Goal: Transaction & Acquisition: Purchase product/service

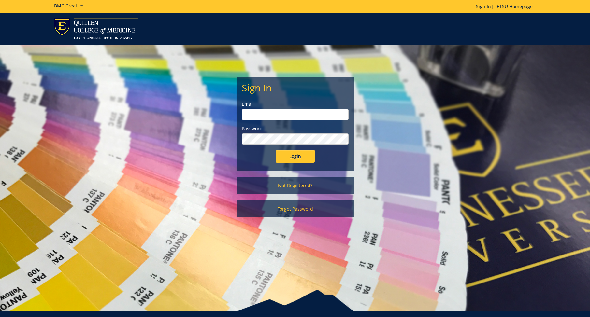
click at [263, 113] on input "email" at bounding box center [295, 114] width 107 height 11
type input "brownlr1@etsu.edu"
click at [275, 150] on input "Login" at bounding box center [294, 156] width 39 height 13
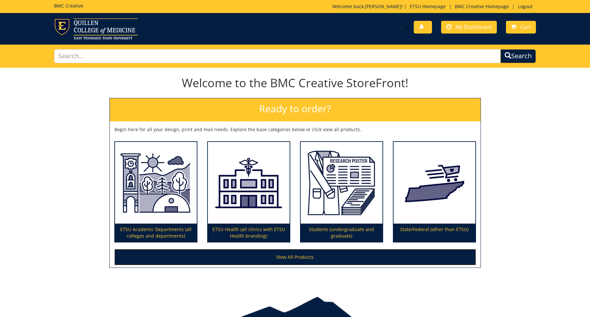
click at [301, 257] on link "View All Products" at bounding box center [294, 257] width 361 height 16
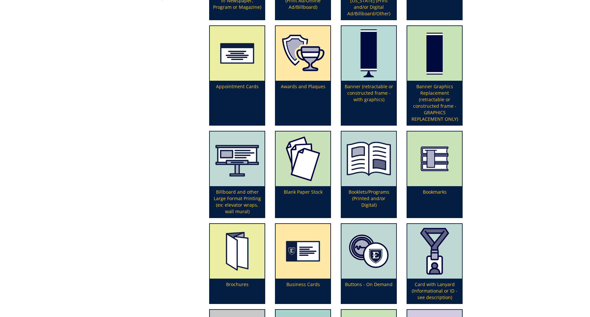
scroll to position [195, 0]
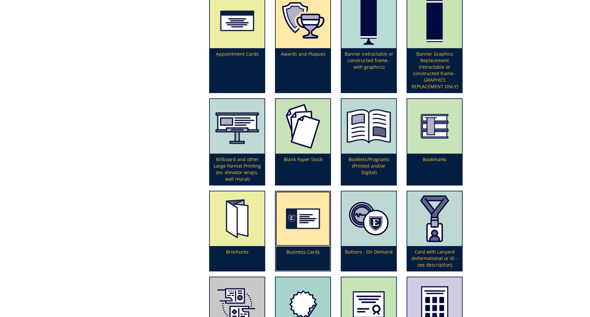
click at [307, 252] on p "Business Cards" at bounding box center [302, 258] width 55 height 25
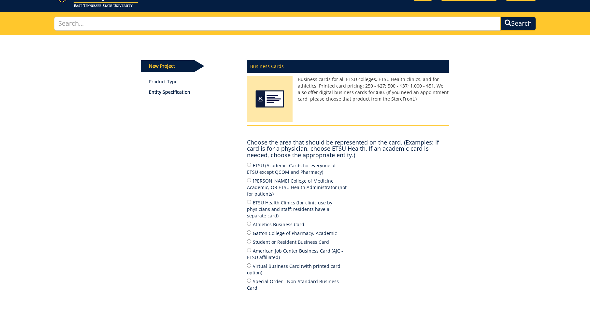
scroll to position [65, 0]
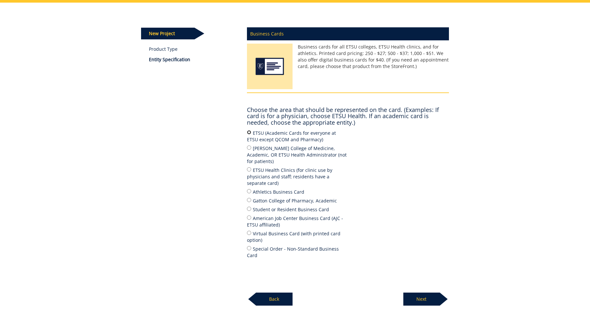
click at [248, 131] on input "ETSU (Academic Cards for everyone at ETSU except QCOM and Pharmacy)" at bounding box center [249, 132] width 4 height 4
radio input "true"
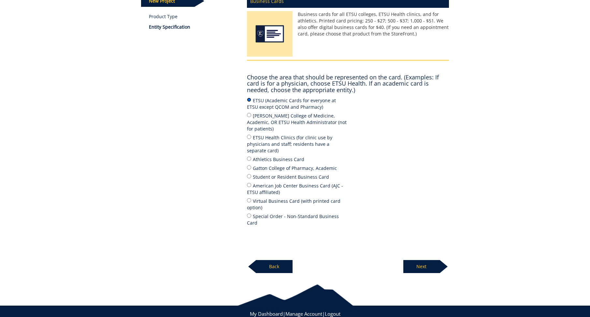
scroll to position [104, 0]
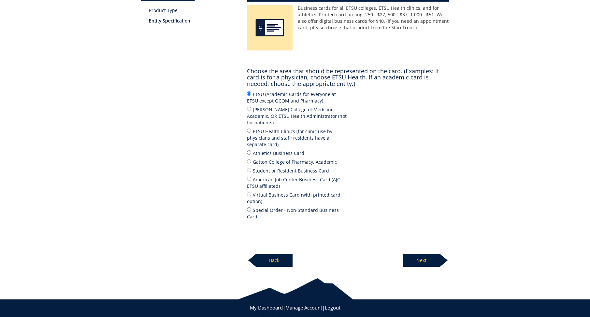
click at [417, 254] on p "Next" at bounding box center [421, 260] width 36 height 13
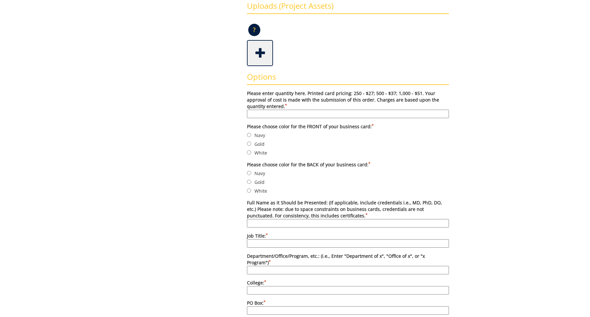
scroll to position [195, 0]
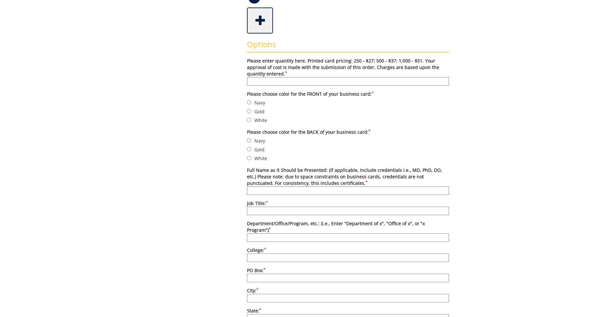
click at [256, 81] on input "Please enter quantity here. Printed card pricing: 250 - $27; 500 - $37; 1,000 -…" at bounding box center [348, 81] width 202 height 8
type input "250"
click at [179, 109] on div "Some kind of message here. New Project Product Type Entity Specification Order …" at bounding box center [294, 250] width 317 height 756
click at [248, 111] on input "Gold" at bounding box center [249, 111] width 4 height 4
radio input "true"
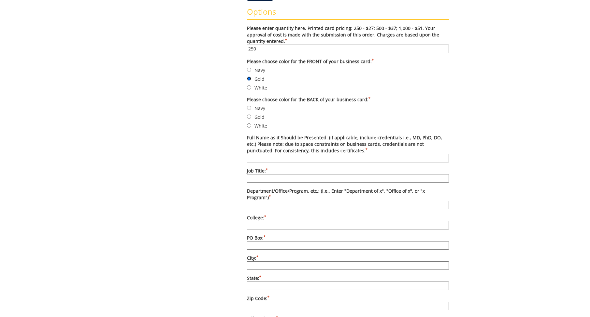
scroll to position [260, 0]
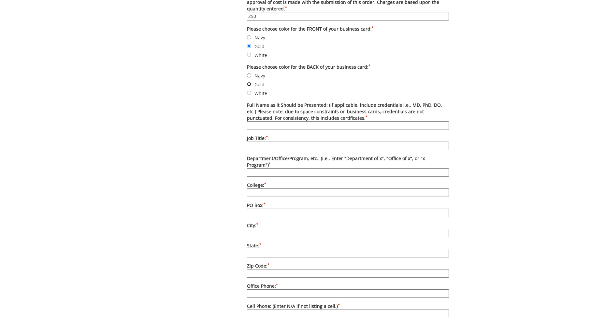
click at [251, 84] on input "Gold" at bounding box center [249, 84] width 4 height 4
radio input "true"
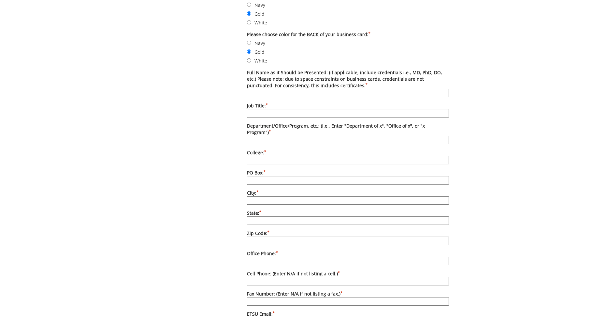
click at [259, 92] on input "Full Name as it Should be Presented: (if applicable, include credentials i.e., …" at bounding box center [348, 93] width 202 height 8
type input "Mary Mathis"
click at [255, 114] on input "Job Title: *" at bounding box center [348, 113] width 202 height 8
click at [288, 113] on input "Digital Marketing" at bounding box center [348, 113] width 202 height 8
type input "Digital Marketing Strategist"
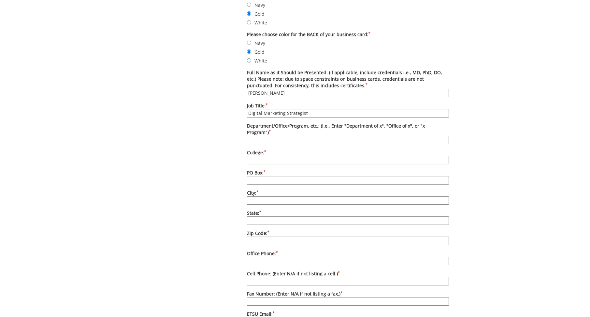
click at [255, 136] on input "Department/Office/Program, etc.: (i.e., Enter "Department of x", "Office of x",…" at bounding box center [348, 140] width 202 height 8
type input "Information Technology Services"
click at [261, 156] on input "College: *" at bounding box center [348, 160] width 202 height 8
type input "East Tennessee State University"
click at [263, 176] on input "PO Box: *" at bounding box center [348, 180] width 202 height 8
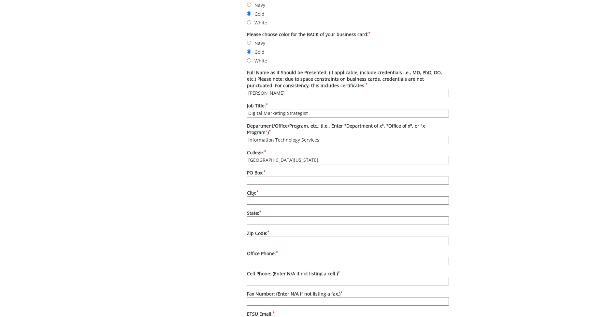
type input "70728"
click at [266, 196] on input "City: *" at bounding box center [348, 200] width 202 height 8
type input "[GEOGRAPHIC_DATA]"
type input "[US_STATE]"
type input "37614"
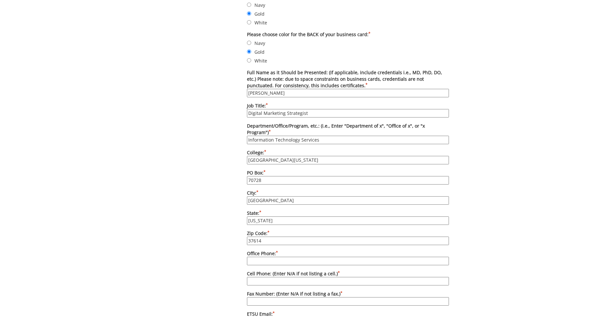
type input "4234394137"
type input "brownlr1@etsu.edu"
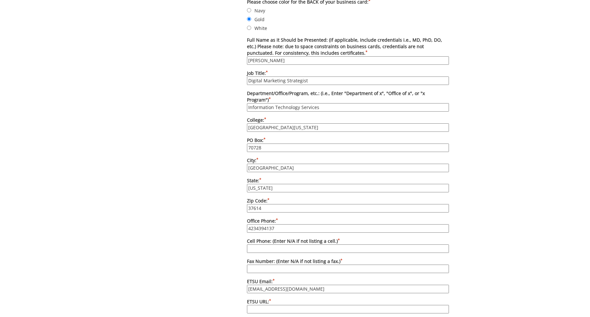
scroll to position [358, 0]
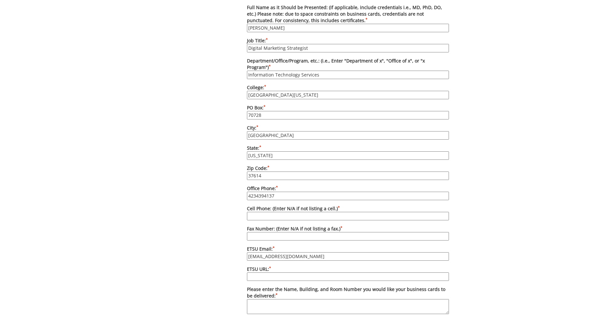
click at [278, 192] on input "4234394137" at bounding box center [348, 196] width 202 height 8
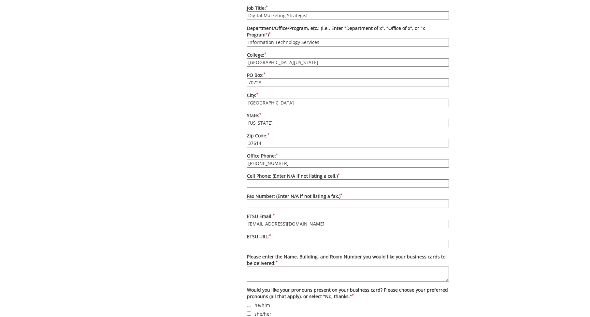
scroll to position [423, 0]
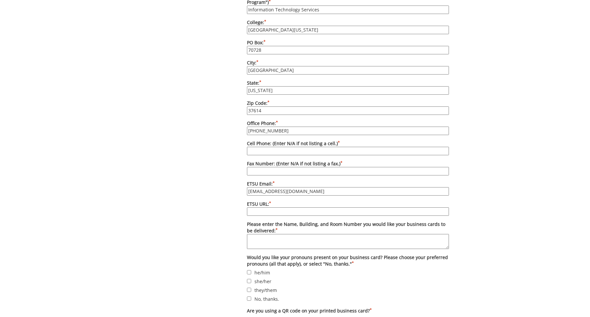
type input "423-439-8619"
click at [263, 167] on input "Fax Number: (Enter N/A if not listing a fax.) *" at bounding box center [348, 171] width 202 height 8
type input "423-439-5770"
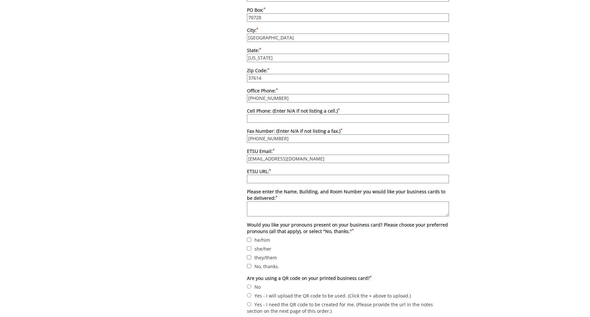
drag, startPoint x: 294, startPoint y: 153, endPoint x: 244, endPoint y: 155, distance: 49.5
click at [244, 155] on div "Options Please enter quantity here. Printed card pricing: 250 - $27; 500 - $37;…" at bounding box center [348, 44] width 212 height 543
type input "mathismj@etsu.edu"
click at [259, 175] on input "ETSU URL: *" at bounding box center [348, 179] width 202 height 8
type input "www.etsu.edu/its"
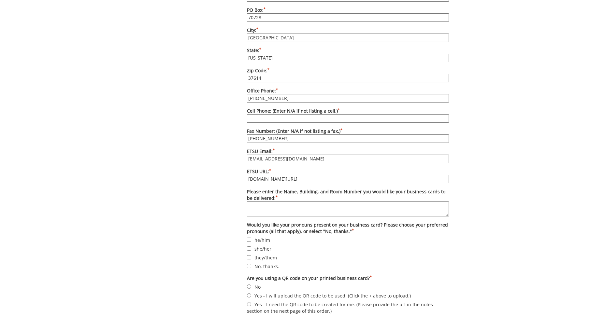
scroll to position [488, 0]
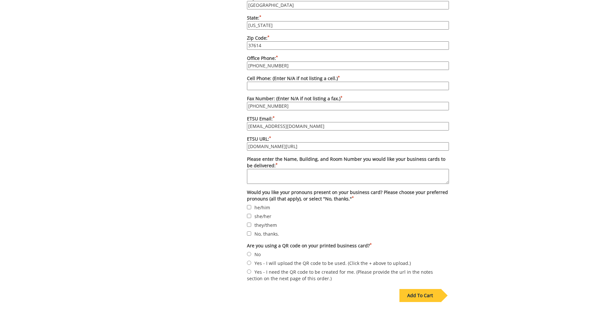
click at [256, 170] on textarea "Please enter the Name, Building, and Room Number you would like your business c…" at bounding box center [348, 176] width 202 height 15
click at [250, 169] on textarea "Nicks Hall, $th floor" at bounding box center [348, 176] width 202 height 15
click at [260, 175] on textarea "Nicks Hall, $th floor" at bounding box center [348, 176] width 202 height 15
click at [247, 169] on textarea "Nicks Hall, $th floor" at bounding box center [348, 176] width 202 height 15
click at [303, 169] on textarea "Leisa Brown,Nicks Hall, $th floor" at bounding box center [348, 176] width 202 height 15
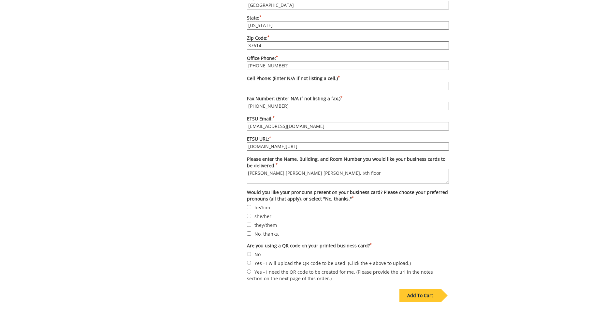
click at [275, 169] on textarea "Leisa Brown,Nicks Hall, $th floor" at bounding box center [348, 176] width 202 height 15
click at [302, 169] on textarea "Leisa Brown, Nicks Hall, $th floor" at bounding box center [348, 176] width 202 height 15
click at [328, 172] on textarea "Leisa Brown, Nicks Hall, 4th floor" at bounding box center [348, 176] width 202 height 15
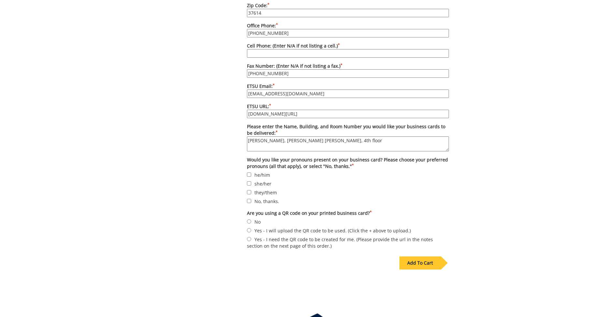
type textarea "Leisa Brown, Nicks Hall, 4th floor"
click at [250, 199] on input "No, thanks." at bounding box center [249, 201] width 4 height 4
checkbox input "true"
click at [249, 219] on input "No" at bounding box center [249, 221] width 4 height 4
radio input "true"
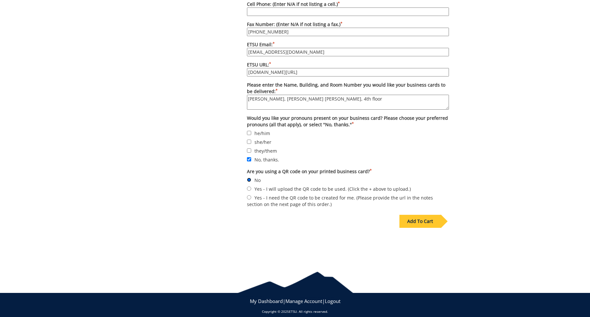
scroll to position [530, 0]
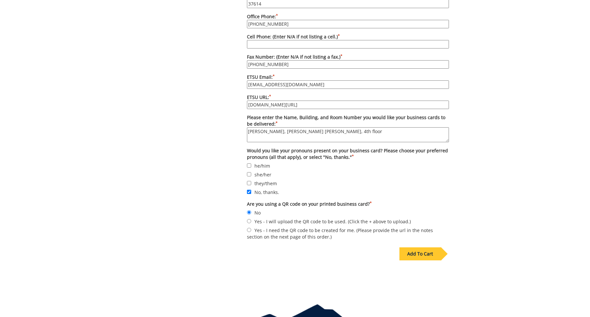
click at [427, 247] on div "Add To Cart" at bounding box center [419, 253] width 41 height 13
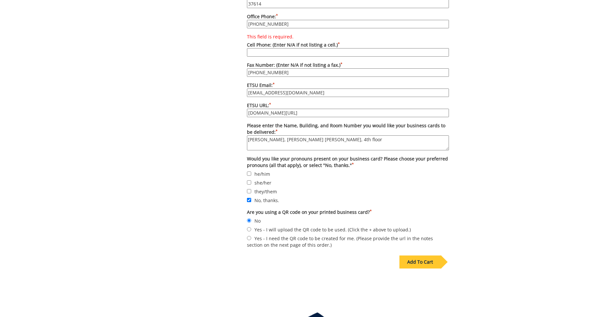
click at [253, 48] on input "This field is required. Cell Phone: (Enter N/A if not listing a cell.) *" at bounding box center [348, 52] width 202 height 8
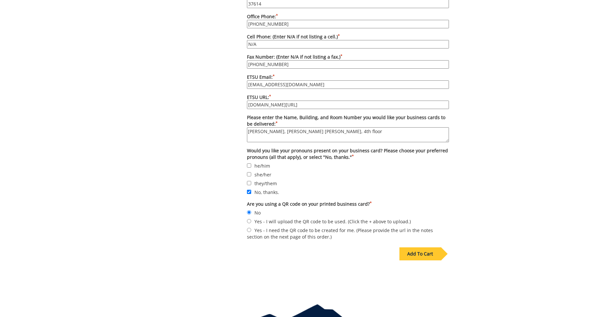
type input "N/A"
click at [432, 248] on div "Add To Cart" at bounding box center [419, 253] width 41 height 13
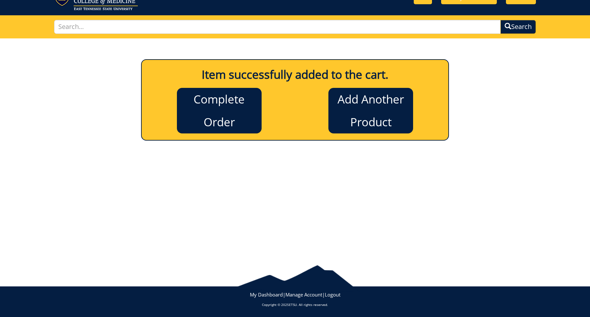
scroll to position [29, 0]
click at [383, 114] on link "Add Another Product" at bounding box center [370, 111] width 85 height 46
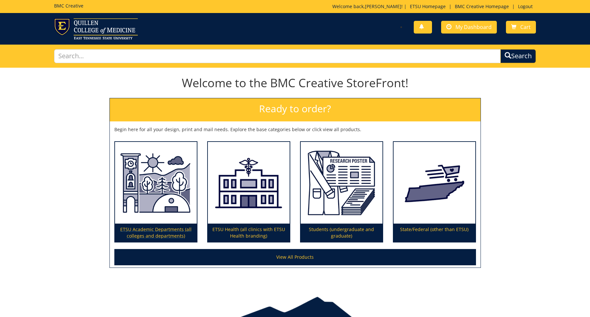
scroll to position [32, 0]
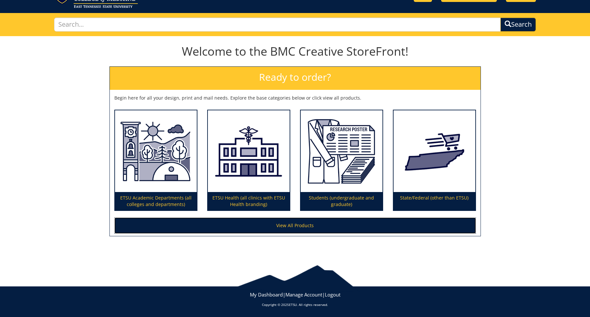
click at [297, 225] on link "View All Products" at bounding box center [294, 226] width 361 height 16
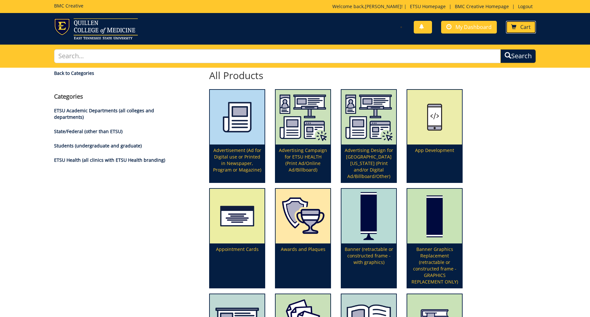
click at [524, 30] on span "Cart" at bounding box center [525, 26] width 10 height 7
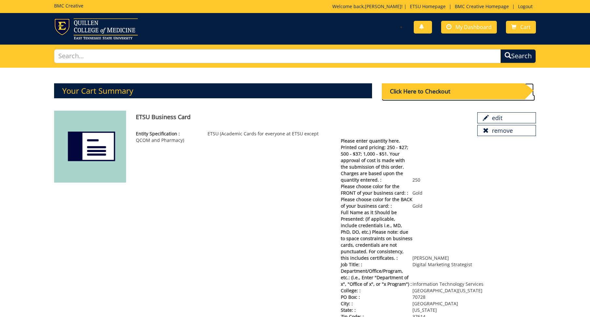
click at [443, 95] on div "Click Here to Checkout" at bounding box center [453, 91] width 143 height 16
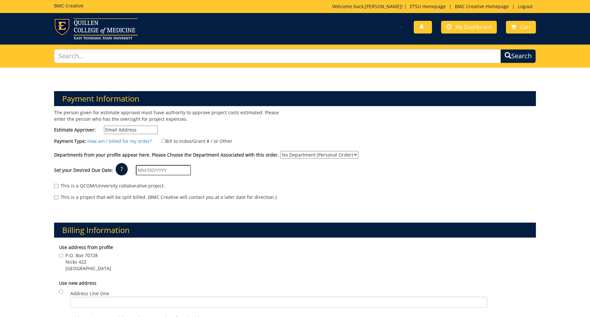
click at [135, 132] on input "Estimate Approver:" at bounding box center [131, 130] width 54 height 8
click at [161, 141] on input "Bill to Index/Grant # / or Other" at bounding box center [163, 141] width 4 height 4
radio input "true"
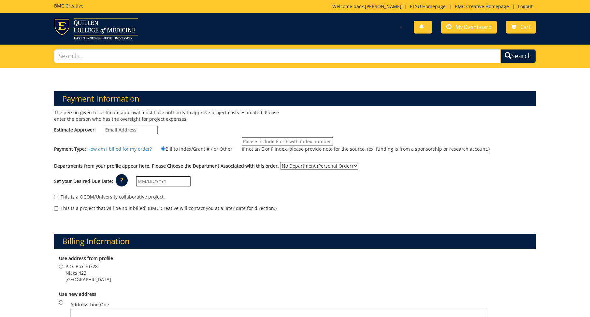
click at [125, 129] on input "Estimate Approver:" at bounding box center [131, 130] width 54 height 8
click at [114, 129] on input "Estimate Approver:" at bounding box center [131, 130] width 54 height 8
type input "broylesrk@etsu.edu"
click at [248, 141] on input "If not an E or F index, please provide note for the source. (ex. funding is fro…" at bounding box center [287, 141] width 91 height 8
type input "E50300"
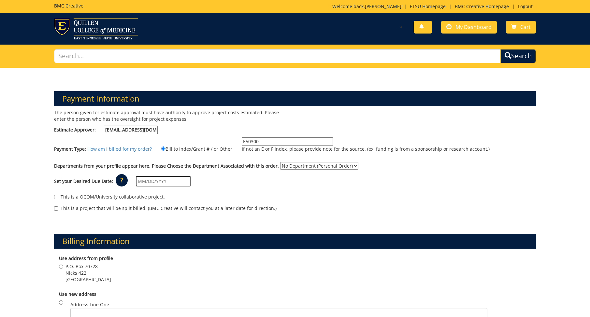
click at [345, 165] on select "No Department (Personal Order) Information Technology (ITS)" at bounding box center [319, 165] width 78 height 7
select select "100"
click at [280, 162] on select "No Department (Personal Order) Information Technology (ITS)" at bounding box center [319, 165] width 78 height 7
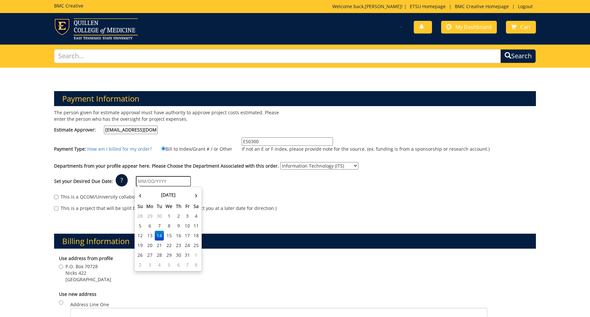
click at [166, 182] on input "text" at bounding box center [163, 181] width 55 height 10
click at [187, 244] on td "24" at bounding box center [187, 246] width 9 height 10
type input "[DATE]"
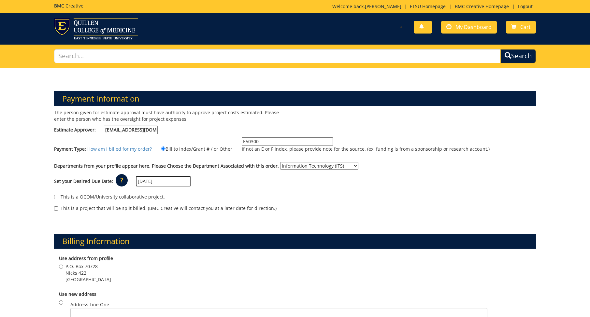
click at [326, 201] on div "This is a QCOM/University collaborative project." at bounding box center [295, 199] width 482 height 10
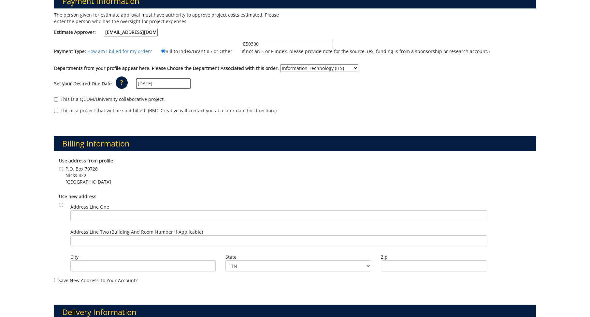
scroll to position [130, 0]
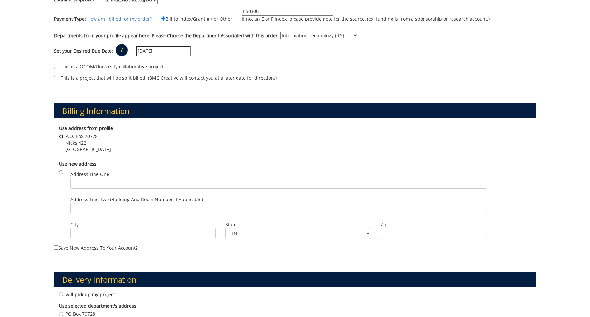
click at [61, 137] on input "P.O. [STREET_ADDRESS]" at bounding box center [61, 136] width 4 height 4
radio input "true"
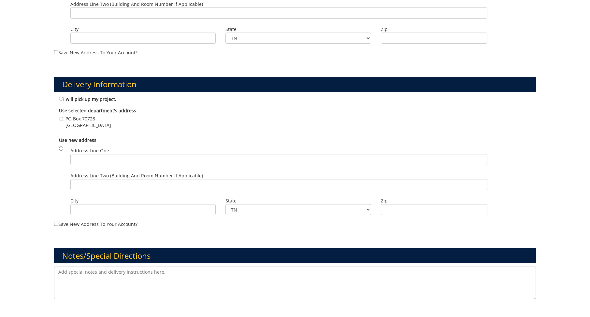
scroll to position [293, 0]
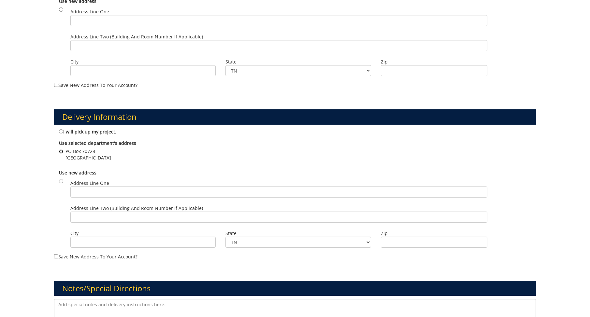
click at [62, 151] on input "[STREET_ADDRESS]" at bounding box center [61, 151] width 4 height 4
radio input "true"
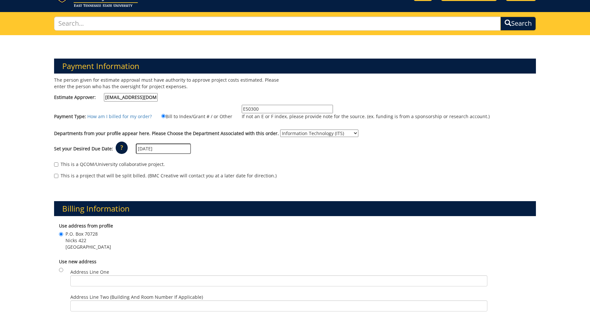
scroll to position [0, 0]
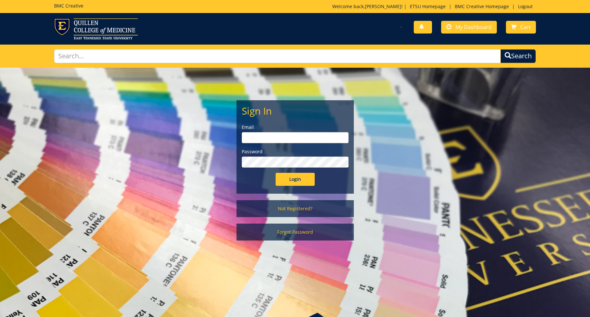
click at [255, 138] on input "email" at bounding box center [295, 137] width 107 height 11
type input "brownlr1@etsu.edu"
click at [275, 173] on input "Login" at bounding box center [294, 179] width 39 height 13
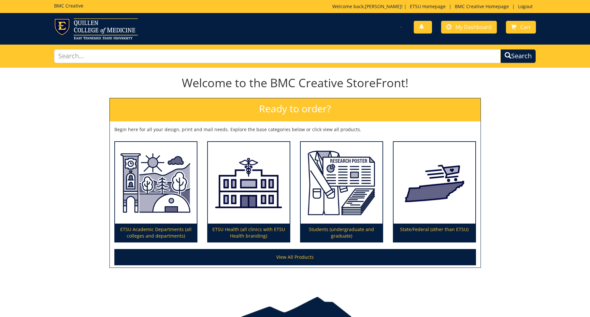
scroll to position [32, 0]
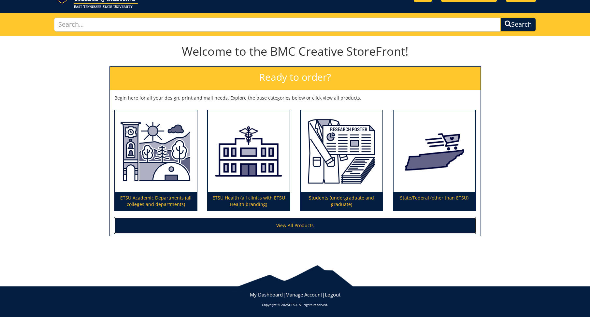
click at [298, 228] on link "View All Products" at bounding box center [294, 226] width 361 height 16
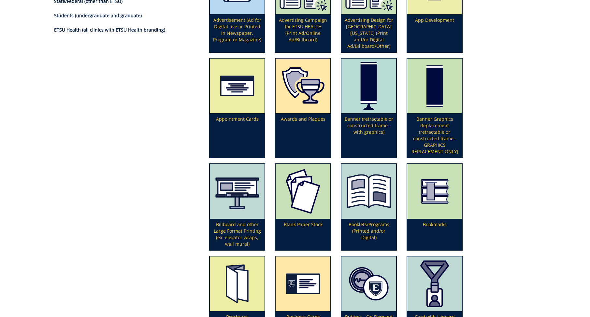
scroll to position [195, 0]
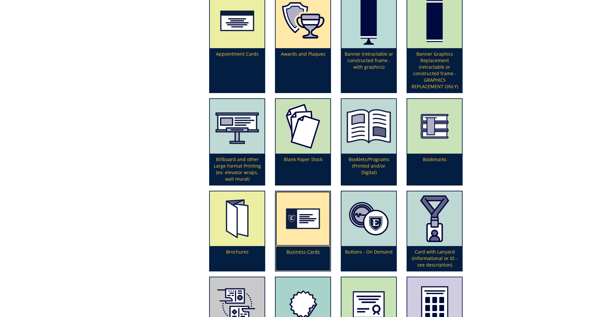
click at [310, 252] on p "Business Cards" at bounding box center [302, 258] width 55 height 25
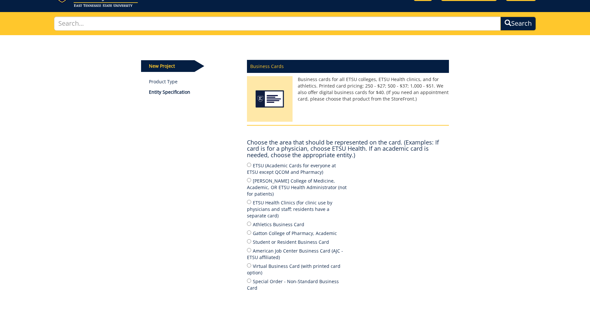
scroll to position [65, 0]
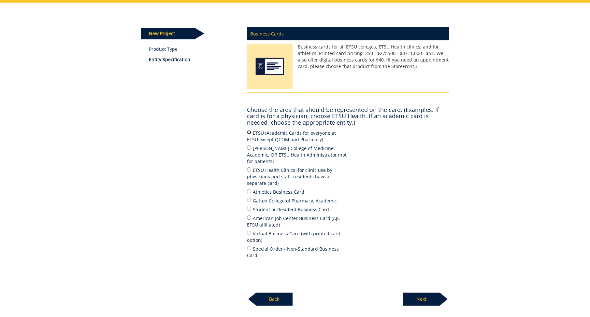
click at [248, 133] on input "ETSU (Academic Cards for everyone at ETSU except QCOM and Pharmacy)" at bounding box center [249, 132] width 4 height 4
radio input "true"
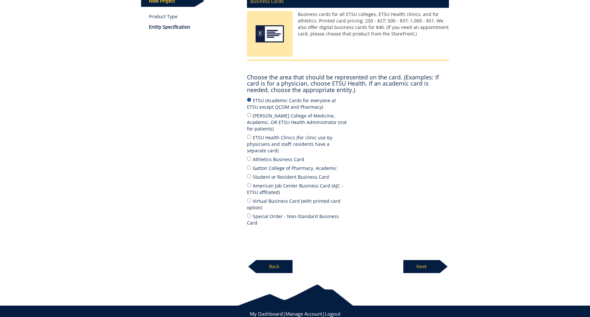
scroll to position [104, 0]
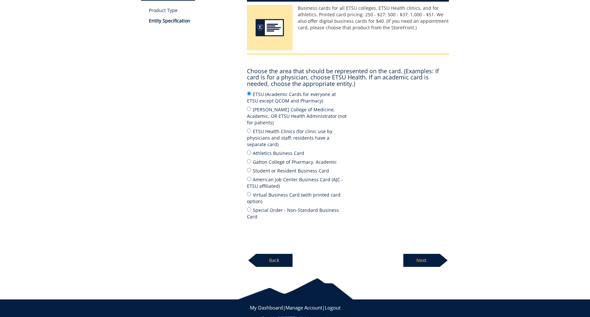
click at [429, 254] on p "Next" at bounding box center [421, 260] width 36 height 13
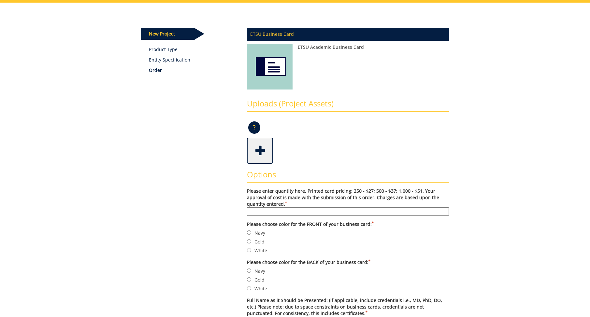
scroll to position [98, 0]
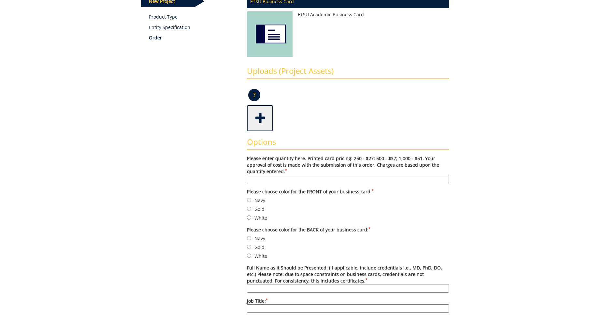
click at [261, 179] on input "Please enter quantity here. Printed card pricing: 250 - $27; 500 - $37; 1,000 -…" at bounding box center [348, 179] width 202 height 8
type input "250"
click at [249, 209] on input "Gold" at bounding box center [249, 209] width 4 height 4
radio input "true"
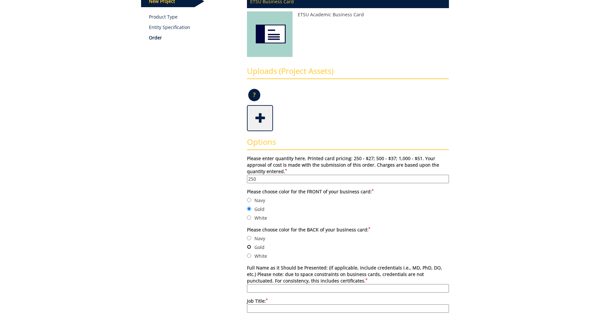
click at [249, 248] on input "Gold" at bounding box center [249, 247] width 4 height 4
radio input "true"
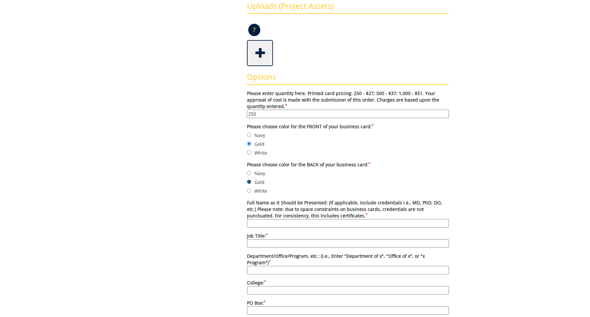
scroll to position [195, 0]
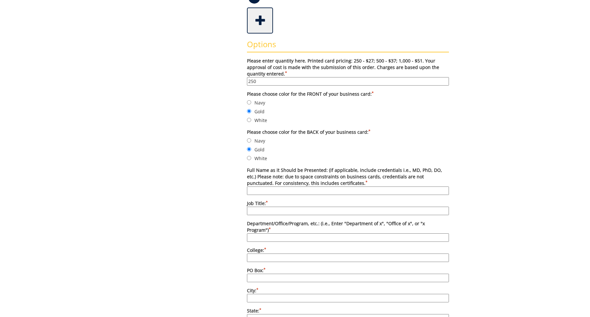
click at [260, 189] on input "Full Name as it Should be Presented: (if applicable, include credentials i.e., …" at bounding box center [348, 191] width 202 height 8
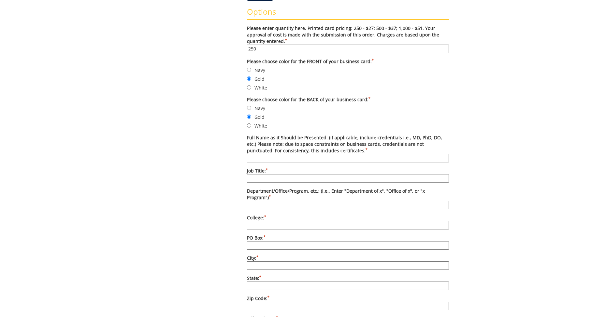
scroll to position [293, 0]
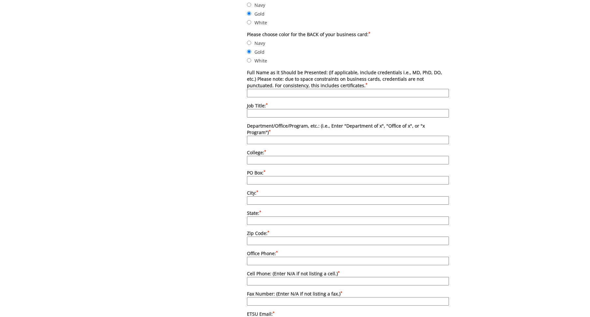
click at [254, 93] on input "Full Name as it Should be Presented: (if applicable, include credentials i.e., …" at bounding box center [348, 93] width 202 height 8
type input "Mary Mathis"
click at [265, 112] on input "Job Title: *" at bounding box center [348, 113] width 202 height 8
type input "Digital Marketing Strategist"
click at [259, 136] on input "Department/Office/Program, etc.: (i.e., Enter "Department of x", "Office of x",…" at bounding box center [348, 140] width 202 height 8
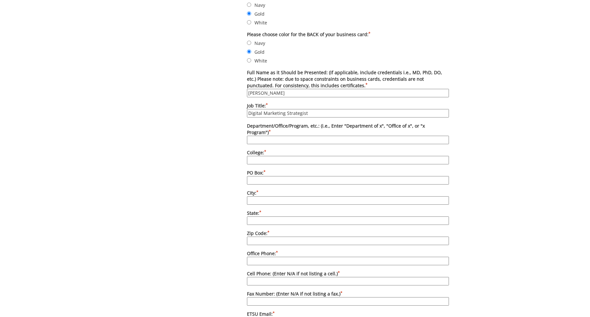
type input "Information Technology Services"
click at [259, 156] on input "College: *" at bounding box center [348, 160] width 202 height 8
type input "[GEOGRAPHIC_DATA][US_STATE]"
click at [260, 176] on input "PO Box: *" at bounding box center [348, 180] width 202 height 8
type input "70728"
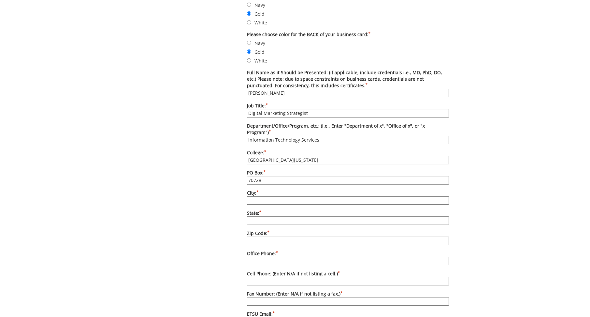
click at [262, 196] on input "City: *" at bounding box center [348, 200] width 202 height 8
type input "Johnson City"
type input "Tennessee"
type input "37614"
type input "4234394137"
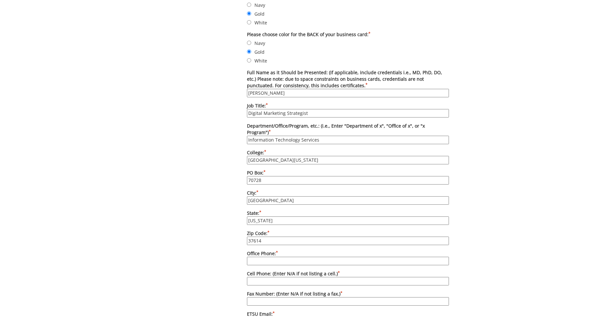
type input "[EMAIL_ADDRESS][DOMAIN_NAME]"
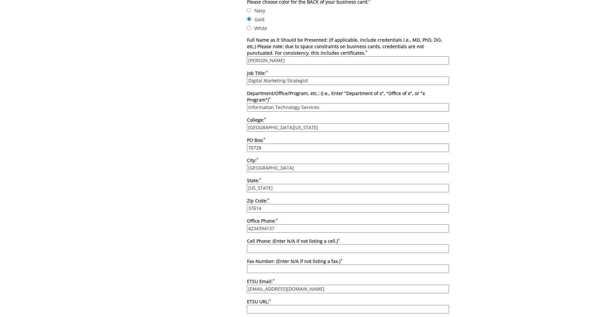
scroll to position [358, 0]
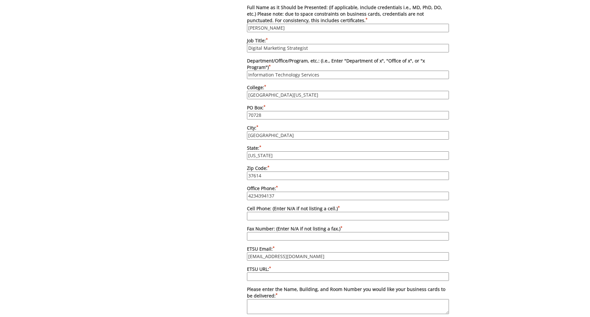
click at [278, 192] on input "4234394137" at bounding box center [348, 196] width 202 height 8
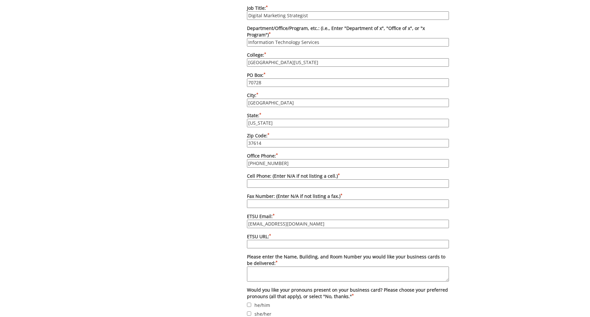
type input "[PHONE_NUMBER]"
click at [264, 200] on input "Fax Number: (Enter N/A if not listing a fax.) *" at bounding box center [348, 204] width 202 height 8
type input "[PHONE_NUMBER]"
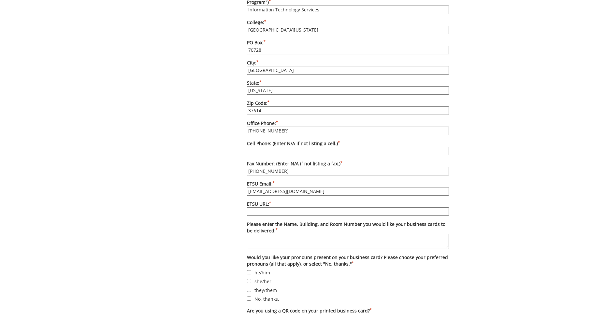
drag, startPoint x: 295, startPoint y: 185, endPoint x: 239, endPoint y: 181, distance: 56.1
click at [239, 181] on div "Some kind of message here. New Project Product Type Entity Specification Order …" at bounding box center [294, 22] width 317 height 756
type input "[EMAIL_ADDRESS][DOMAIN_NAME]"
click at [164, 173] on div "Some kind of message here. New Project Product Type Entity Specification Order …" at bounding box center [294, 22] width 317 height 756
click at [263, 207] on input "ETSU URL: *" at bounding box center [348, 211] width 202 height 8
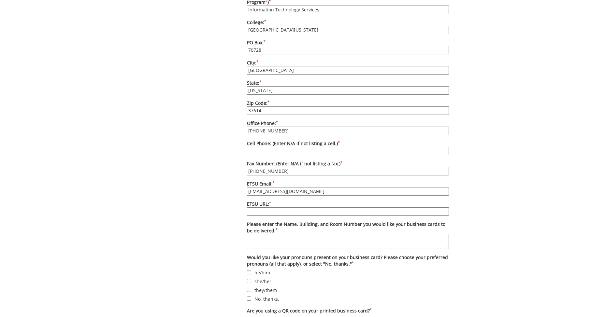
type input "[DOMAIN_NAME][URL]"
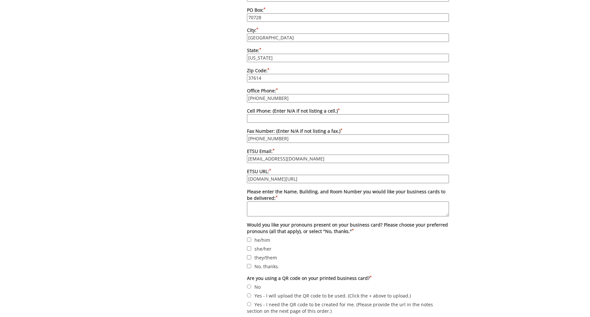
click at [255, 202] on textarea "Please enter the Name, Building, and Room Number you would like your business c…" at bounding box center [348, 209] width 202 height 15
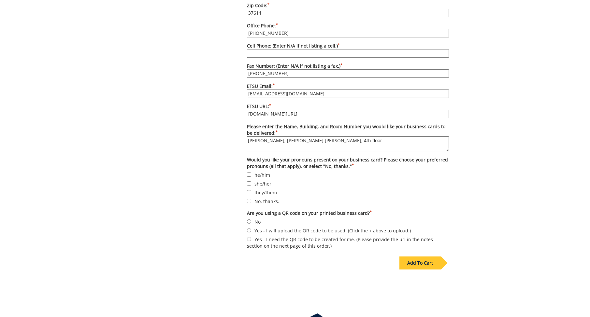
type textarea "[PERSON_NAME], [PERSON_NAME] [PERSON_NAME], 4th floor"
click at [250, 199] on input "No, thanks." at bounding box center [249, 201] width 4 height 4
checkbox input "true"
click at [249, 219] on input "No" at bounding box center [249, 221] width 4 height 4
radio input "true"
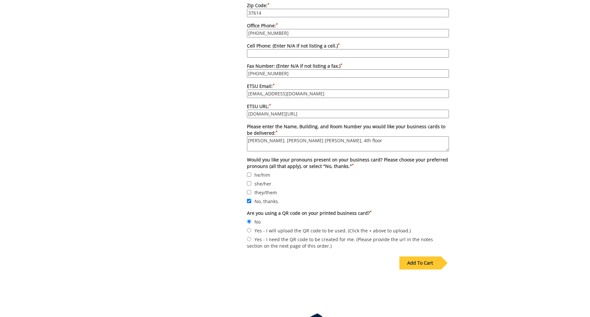
click at [432, 259] on div "Add To Cart" at bounding box center [419, 263] width 41 height 13
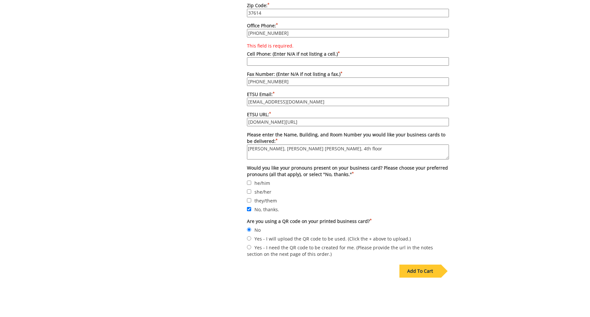
click at [254, 57] on input "This field is required. Cell Phone: (Enter N/A if not listing a cell.) *" at bounding box center [348, 61] width 202 height 8
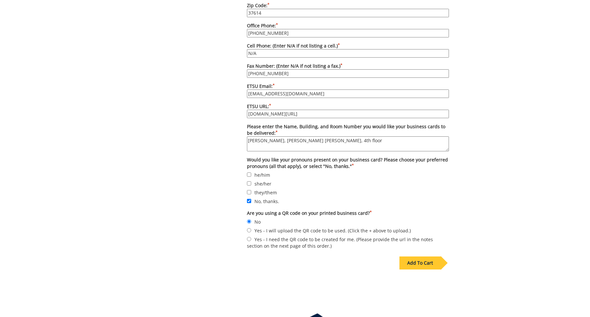
type input "N/A"
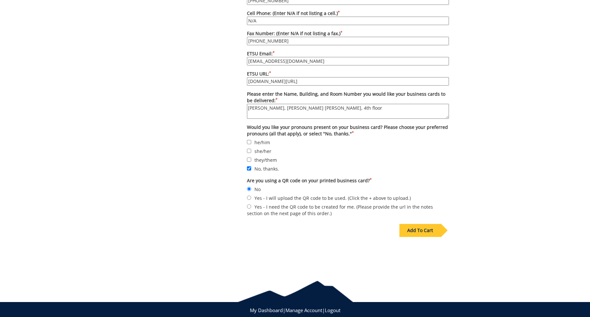
click at [436, 224] on div "Add To Cart" at bounding box center [419, 230] width 41 height 13
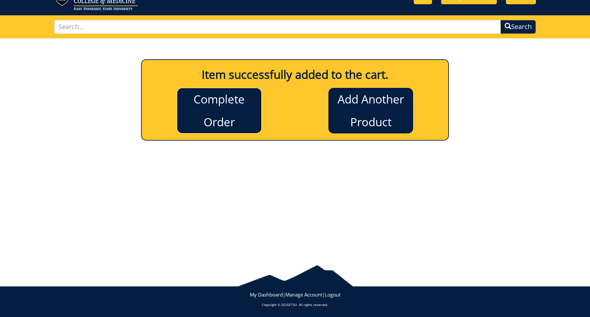
click at [231, 110] on link "Complete Order" at bounding box center [219, 111] width 85 height 46
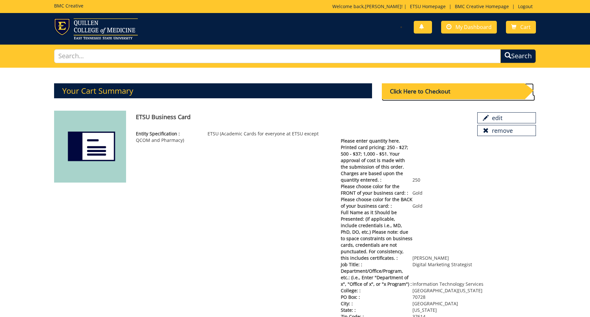
click at [442, 94] on div "Click Here to Checkout" at bounding box center [453, 91] width 143 height 16
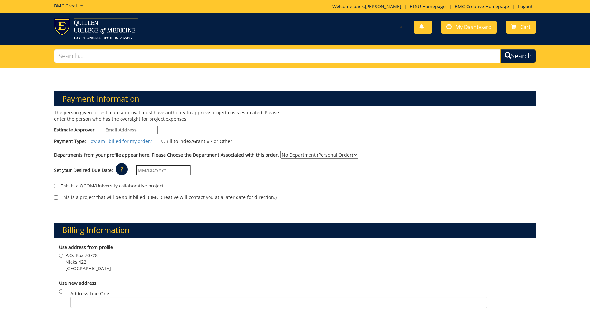
click at [112, 130] on input "Estimate Approver:" at bounding box center [131, 130] width 54 height 8
type input "[EMAIL_ADDRESS][DOMAIN_NAME]"
click at [162, 141] on input "Bill to Index/Grant # / or Other" at bounding box center [163, 141] width 4 height 4
radio input "true"
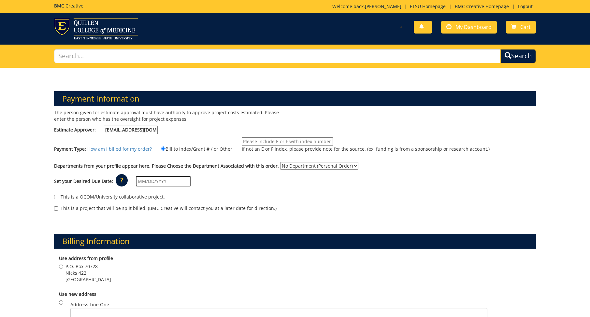
click at [244, 142] on input "If not an E or F index, please provide note for the source. (ex. funding is fro…" at bounding box center [287, 141] width 91 height 8
type input "10-21000-100000-100-74140-450-999-999-999-999-99"
click at [402, 172] on div "Departments from your profile appear here. Please Choose the Department Associa…" at bounding box center [294, 167] width 491 height 10
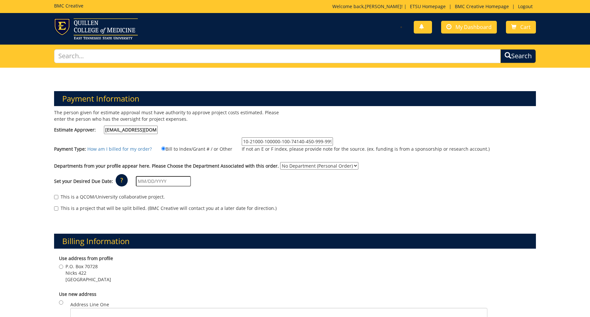
click at [348, 164] on select "No Department (Personal Order) Information Technology (ITS)" at bounding box center [319, 165] width 78 height 7
select select "100"
click at [280, 162] on select "No Department (Personal Order) Information Technology (ITS)" at bounding box center [319, 165] width 78 height 7
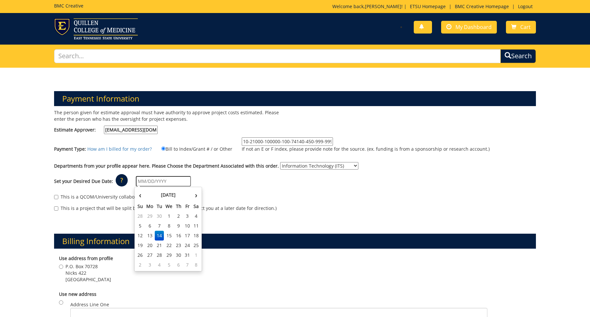
click at [171, 181] on input "text" at bounding box center [163, 181] width 55 height 10
click at [187, 245] on td "24" at bounding box center [187, 246] width 9 height 10
type input "[DATE]"
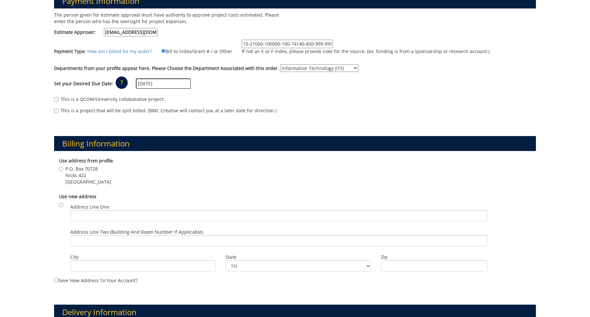
scroll to position [130, 0]
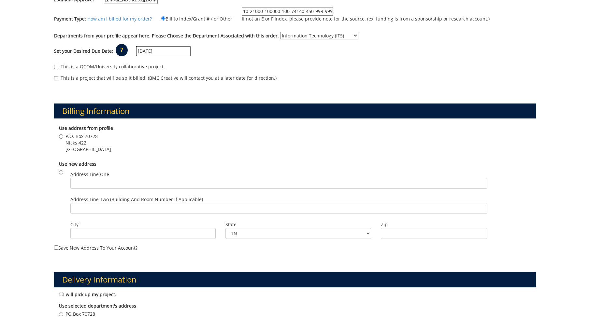
click at [64, 137] on label "P.O. Box 70728 Nicks 422 Johnson City , TN 37614" at bounding box center [85, 143] width 52 height 20
click at [63, 137] on input "P.O. Box 70728 Nicks 422 Johnson City , TN 37614" at bounding box center [61, 136] width 4 height 4
radio input "true"
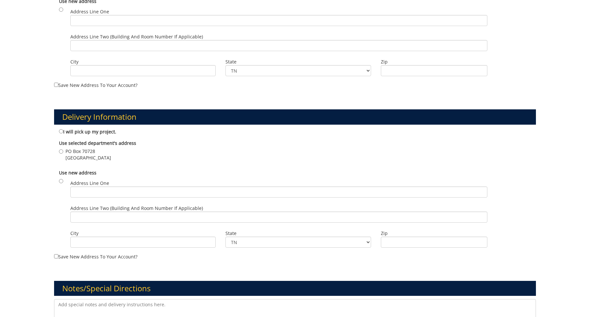
scroll to position [326, 0]
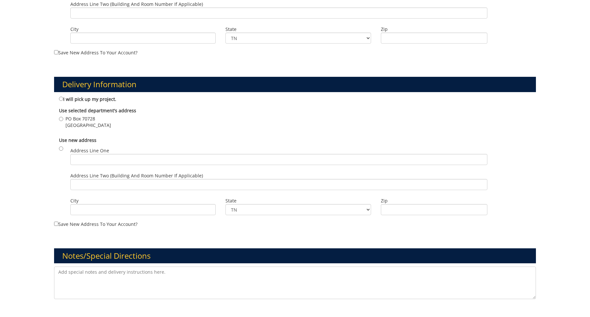
click at [63, 118] on label "PO Box 70728 Johnson City , TN 37614" at bounding box center [85, 122] width 52 height 13
click at [63, 118] on input "PO Box 70728 Johnson City , TN 37614" at bounding box center [61, 119] width 4 height 4
radio input "true"
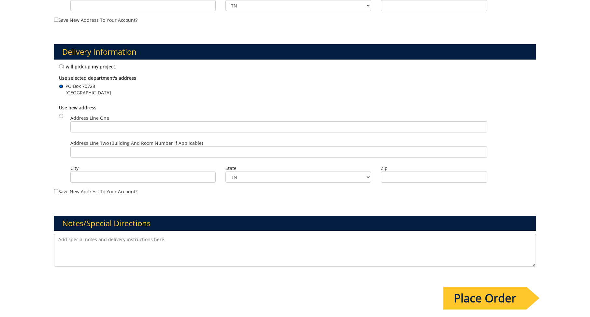
scroll to position [423, 0]
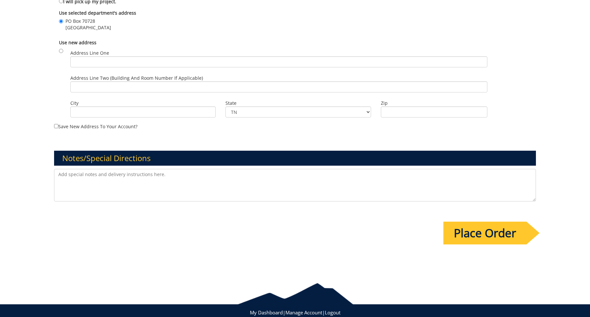
click at [501, 234] on input "Place Order" at bounding box center [484, 233] width 83 height 23
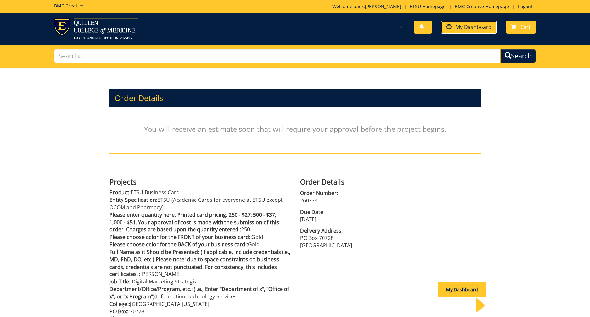
click at [476, 30] on span "My Dashboard" at bounding box center [473, 26] width 36 height 7
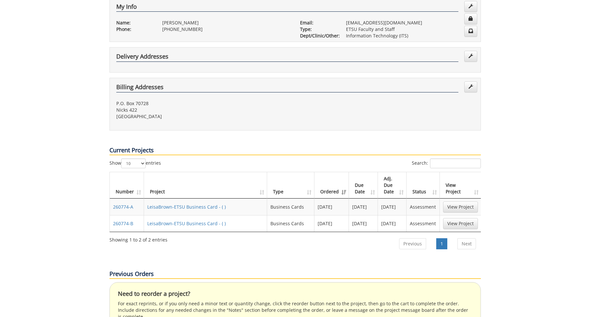
scroll to position [163, 0]
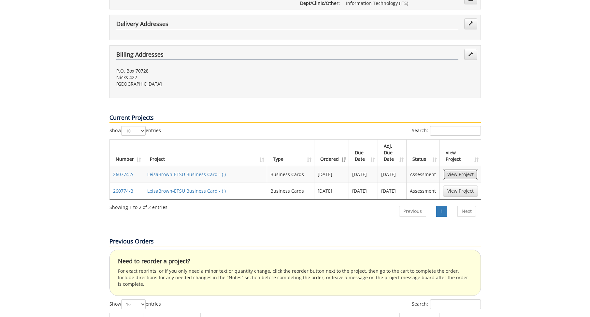
click at [459, 169] on link "View Project" at bounding box center [460, 174] width 35 height 11
click at [467, 186] on link "View Project" at bounding box center [460, 191] width 35 height 11
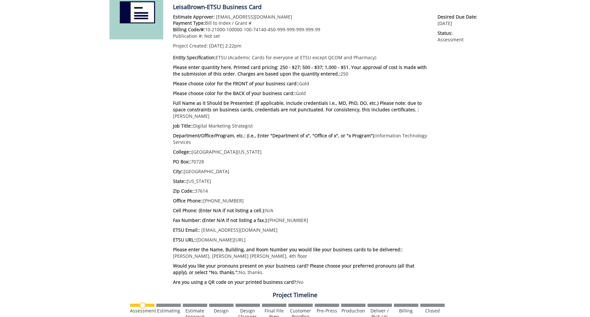
scroll to position [65, 0]
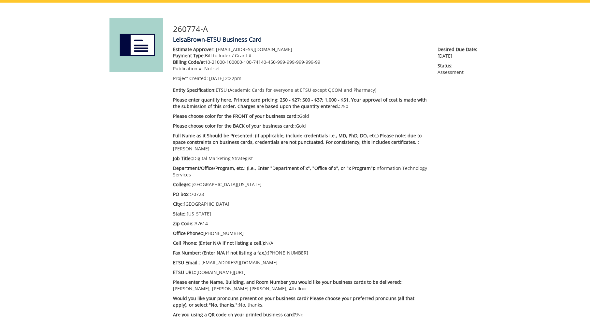
click at [256, 155] on p "Job Title:: Digital Marketing Strategist" at bounding box center [300, 158] width 255 height 7
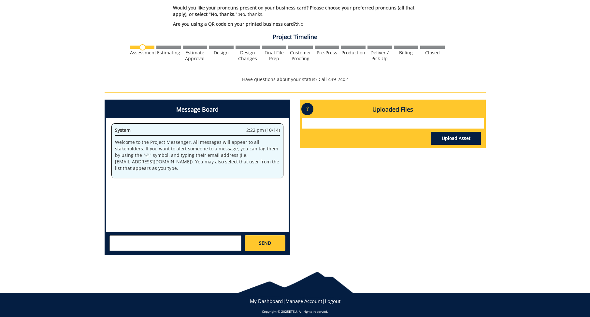
scroll to position [323, 0]
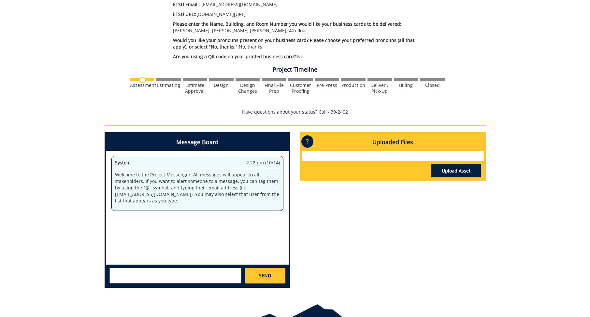
click at [120, 270] on textarea at bounding box center [175, 276] width 132 height 16
click at [120, 269] on textarea at bounding box center [175, 276] width 132 height 16
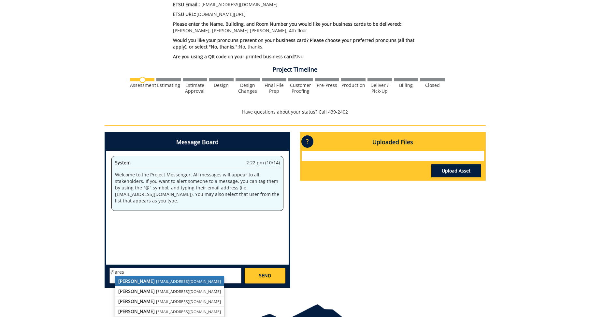
scroll to position [356, 0]
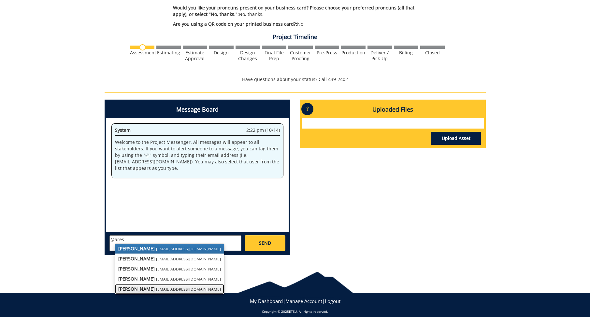
click at [143, 286] on strong "[PERSON_NAME]" at bounding box center [136, 289] width 36 height 6
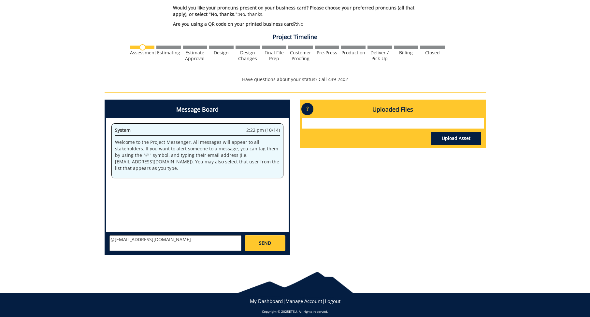
click at [125, 180] on div "System 2:22 pm (10/14) Welcome to the Project Messenger. All messages will appe…" at bounding box center [197, 175] width 182 height 114
click at [122, 187] on div "System 2:22 pm (10/14) Welcome to the Project Messenger. All messages will appe…" at bounding box center [197, 175] width 182 height 114
click at [139, 163] on p "Welcome to the Project Messenger. All messages will appear to all stakeholders.…" at bounding box center [197, 155] width 165 height 33
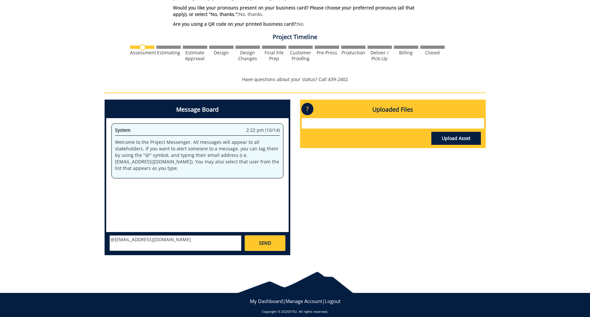
click at [146, 163] on p "Welcome to the Project Messenger. All messages will appear to all stakeholders.…" at bounding box center [197, 155] width 165 height 33
click at [152, 237] on textarea "@[EMAIL_ADDRESS][DOMAIN_NAME]" at bounding box center [175, 243] width 132 height 16
click at [206, 235] on textarea "@ares@etsu.edu Could I please add for Inlline Services" at bounding box center [175, 243] width 132 height 16
click at [231, 235] on textarea "@ares@etsu.edu Could I please add for Online Services" at bounding box center [175, 243] width 132 height 16
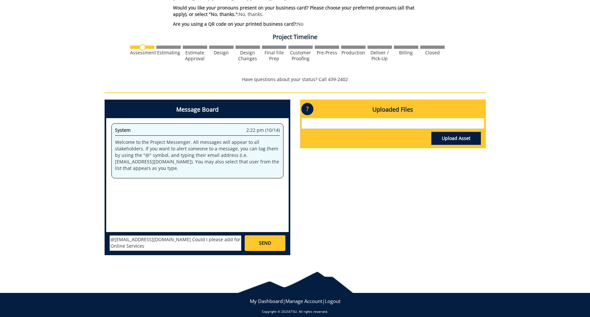
click at [187, 235] on textarea "@ares@etsu.edu Could I please add for Online Services" at bounding box center [175, 243] width 132 height 16
click at [231, 235] on textarea "@ares@etsu.edu Could I please add, for Online Services" at bounding box center [175, 243] width 132 height 16
type textarea "@ares@etsu.edu Could I please add, for Online Services after Digital Marketing …"
click at [266, 240] on span "SEND" at bounding box center [265, 243] width 12 height 7
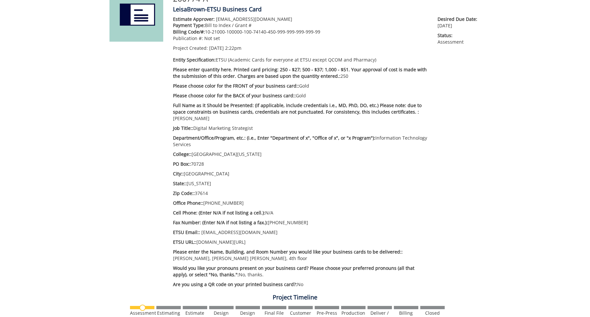
scroll to position [0, 0]
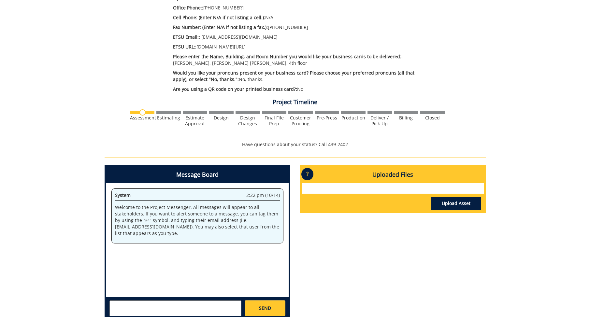
scroll to position [356, 0]
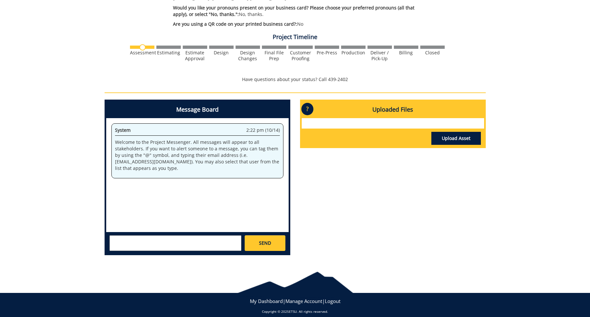
click at [126, 238] on textarea at bounding box center [175, 243] width 132 height 16
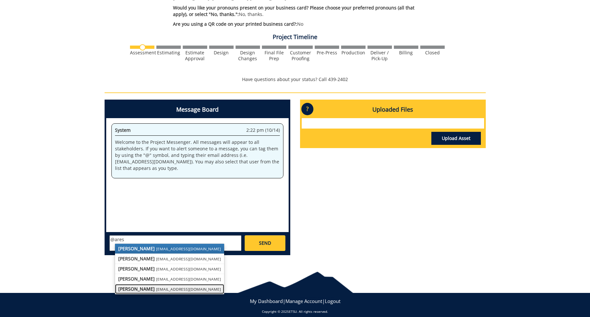
click at [158, 287] on small "[EMAIL_ADDRESS][DOMAIN_NAME]" at bounding box center [188, 289] width 65 height 5
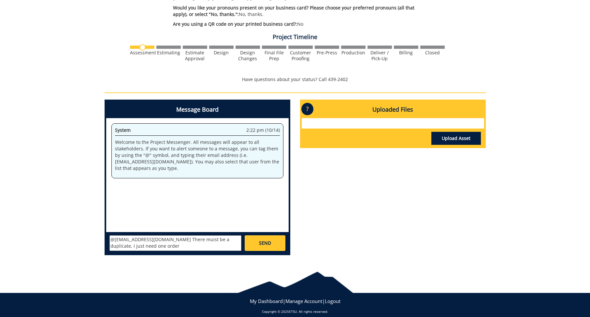
click at [173, 235] on textarea "@[EMAIL_ADDRESS][DOMAIN_NAME] There muist be a duplicate, I just need one order" at bounding box center [175, 243] width 132 height 16
click at [126, 240] on textarea "@[EMAIL_ADDRESS][DOMAIN_NAME] There must be a duplicate, I just need one order" at bounding box center [175, 243] width 132 height 16
type textarea "@[EMAIL_ADDRESS][DOMAIN_NAME] There must be a duplicate, I just need one order …"
click at [268, 240] on span "SEND" at bounding box center [265, 243] width 12 height 7
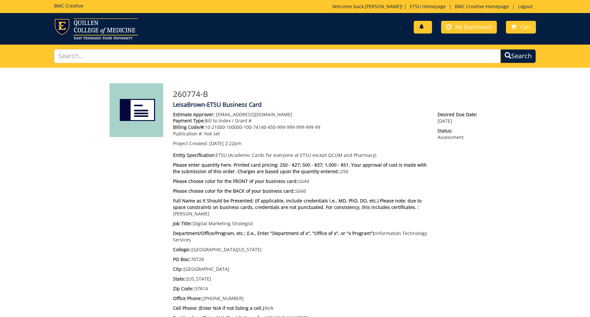
scroll to position [175, 0]
click at [421, 27] on span at bounding box center [421, 26] width 5 height 5
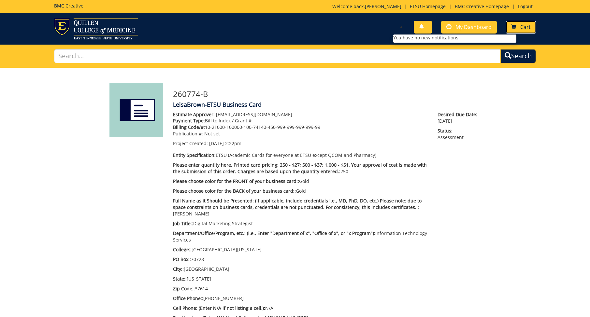
click at [525, 29] on span "Cart" at bounding box center [525, 26] width 10 height 7
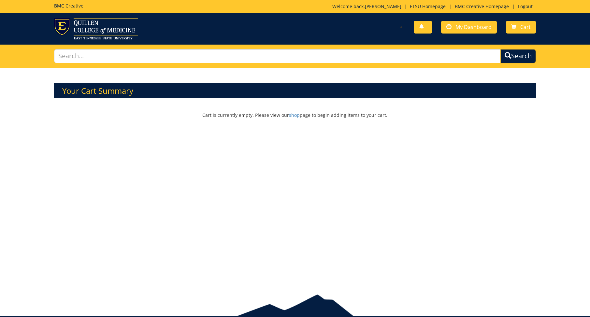
click at [11, 155] on div "Your Cart Summary Cart is currently empty. Please view our shop page to begin a…" at bounding box center [295, 176] width 590 height 216
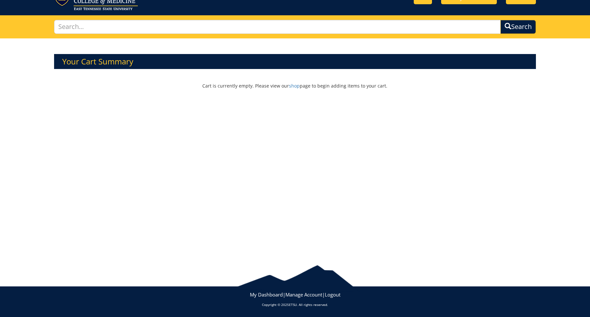
click at [15, 245] on div "Your Cart Summary Cart is currently empty. Please view our shop page to begin a…" at bounding box center [295, 146] width 590 height 216
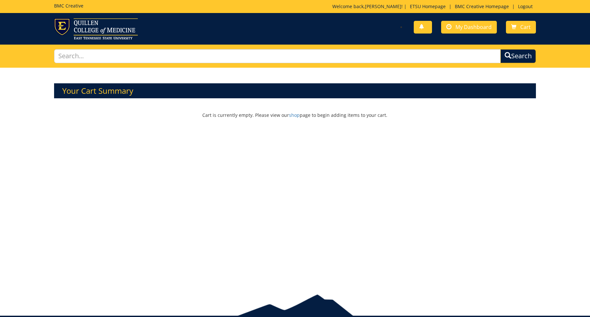
click at [12, 190] on div "Your Cart Summary Cart is currently empty. Please view our shop page to begin a…" at bounding box center [295, 176] width 590 height 216
